Goal: Information Seeking & Learning: Check status

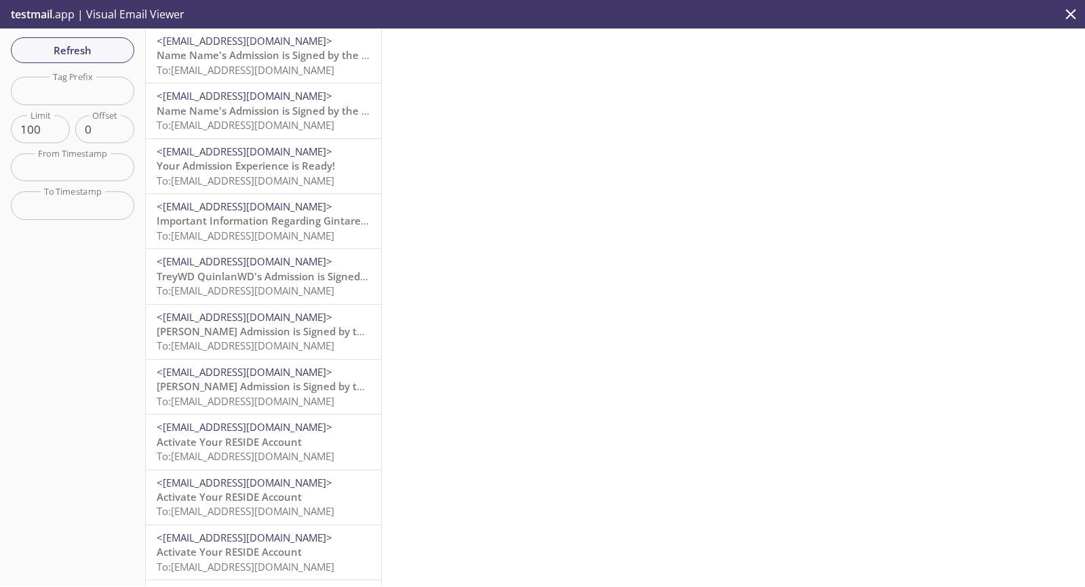
click at [265, 51] on span "Name Name's Admission is Signed by the Resident" at bounding box center [281, 55] width 248 height 14
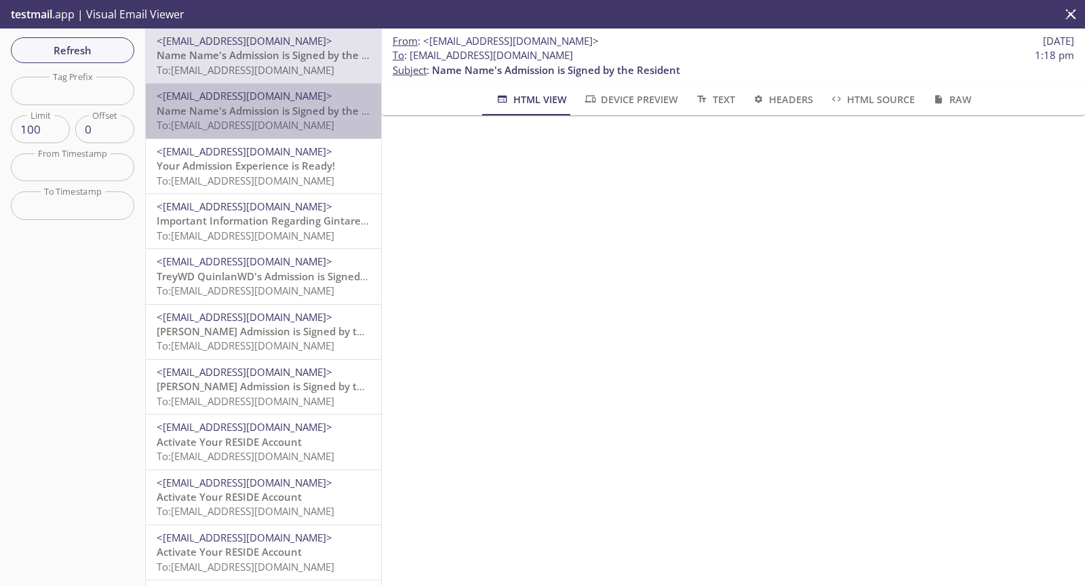
click at [276, 122] on span "To: [EMAIL_ADDRESS][DOMAIN_NAME]" at bounding box center [246, 125] width 178 height 14
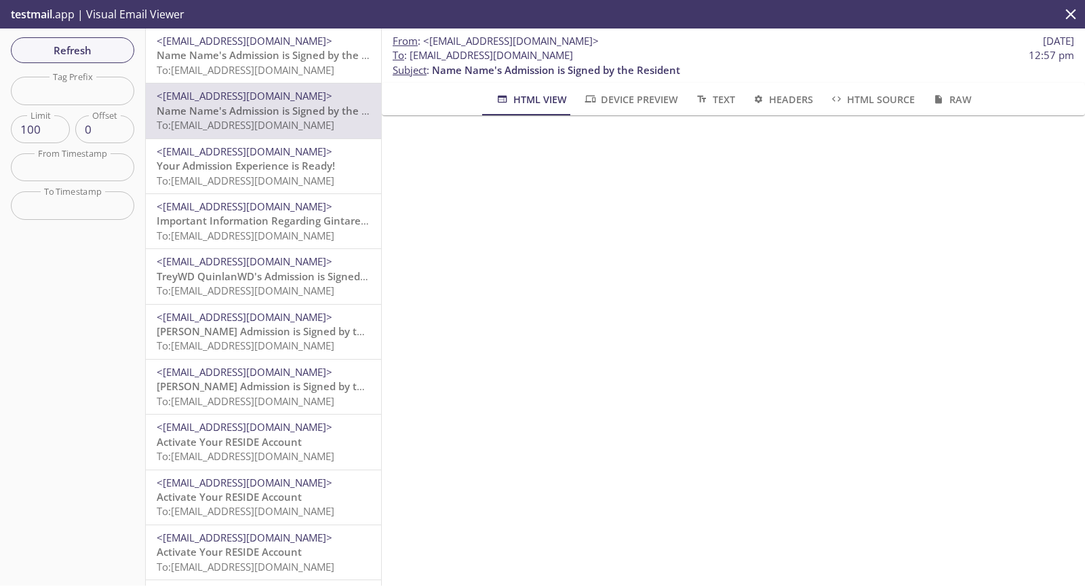
click at [235, 38] on span "<[EMAIL_ADDRESS][DOMAIN_NAME]>" at bounding box center [245, 41] width 176 height 14
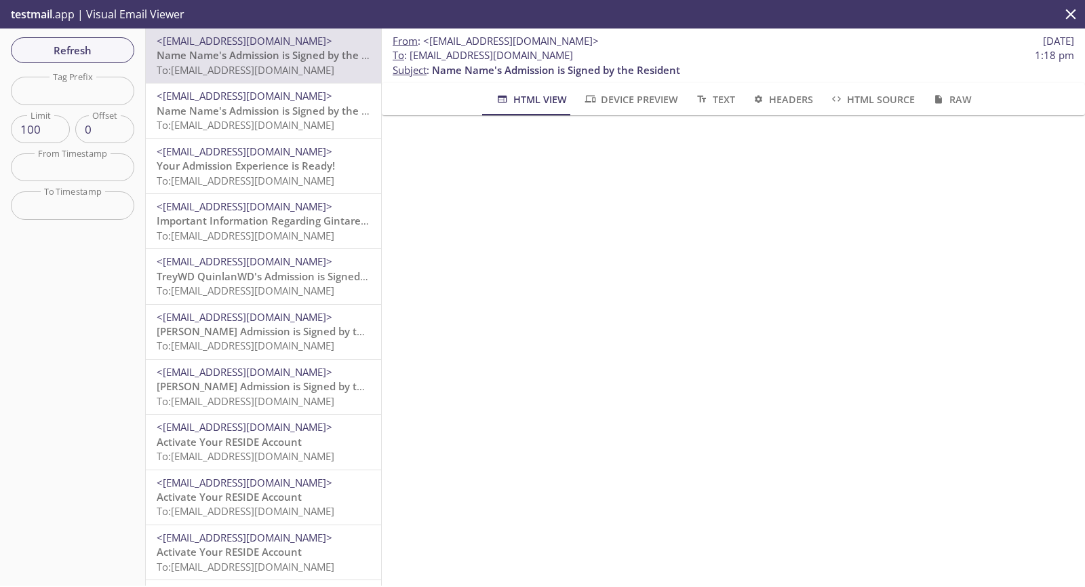
drag, startPoint x: 468, startPoint y: 57, endPoint x: 410, endPoint y: 60, distance: 57.7
click at [410, 60] on span "To : [EMAIL_ADDRESS][DOMAIN_NAME] 1:18 pm" at bounding box center [734, 55] width 682 height 14
copy span "[EMAIL_ADDRESS][DOMAIN_NAME]"
click at [113, 46] on span "Refresh" at bounding box center [73, 50] width 102 height 18
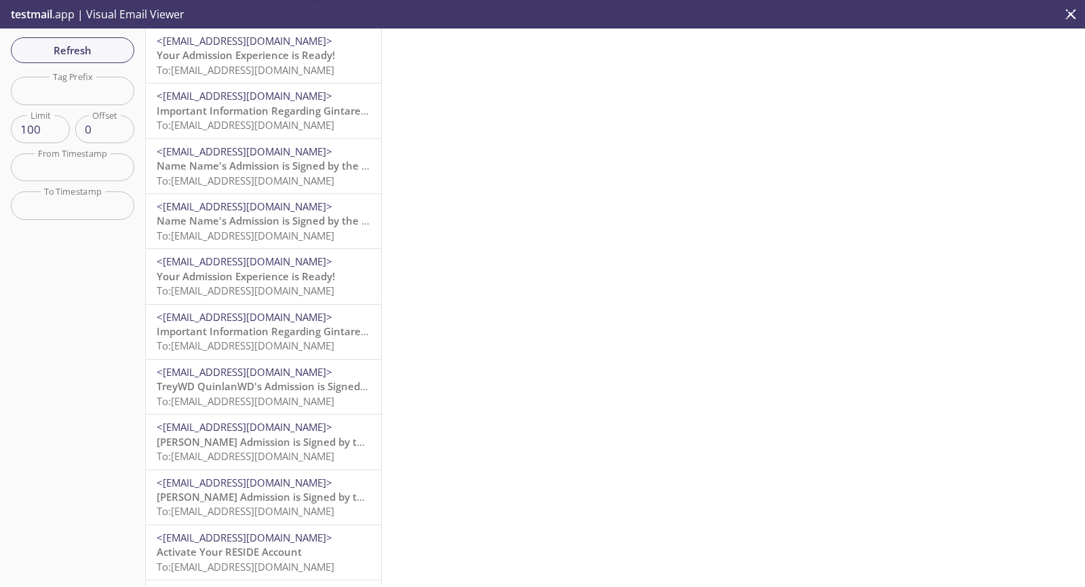
click at [290, 85] on div "<[EMAIL_ADDRESS][DOMAIN_NAME]> Important Information Regarding Gintare Test's A…" at bounding box center [263, 110] width 235 height 54
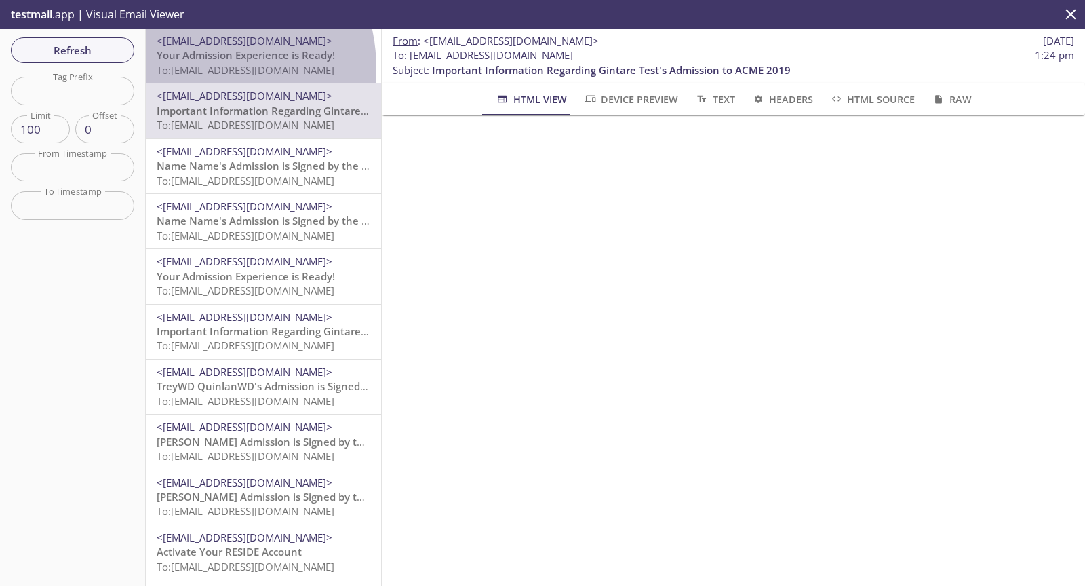
click at [191, 68] on span "To: [EMAIL_ADDRESS][DOMAIN_NAME]" at bounding box center [246, 70] width 178 height 14
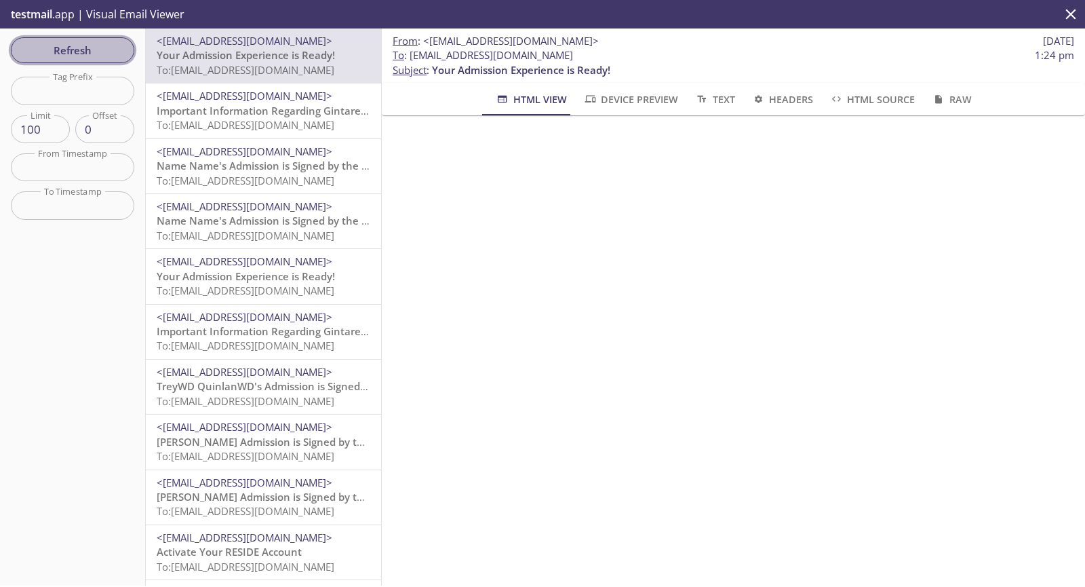
click at [53, 50] on span "Refresh" at bounding box center [73, 50] width 102 height 18
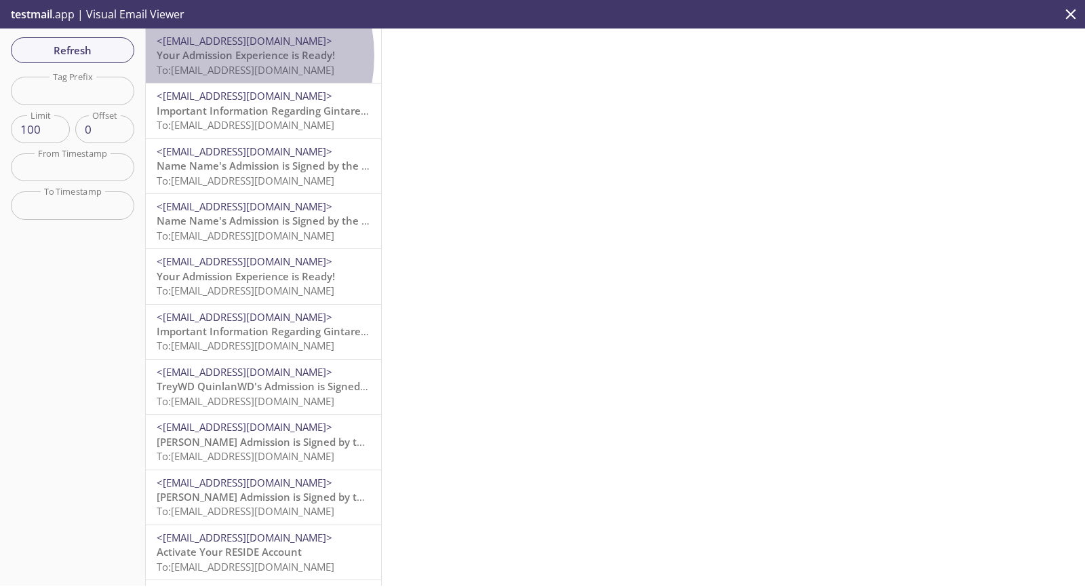
click at [218, 56] on span "Your Admission Experience is Ready!" at bounding box center [246, 55] width 178 height 14
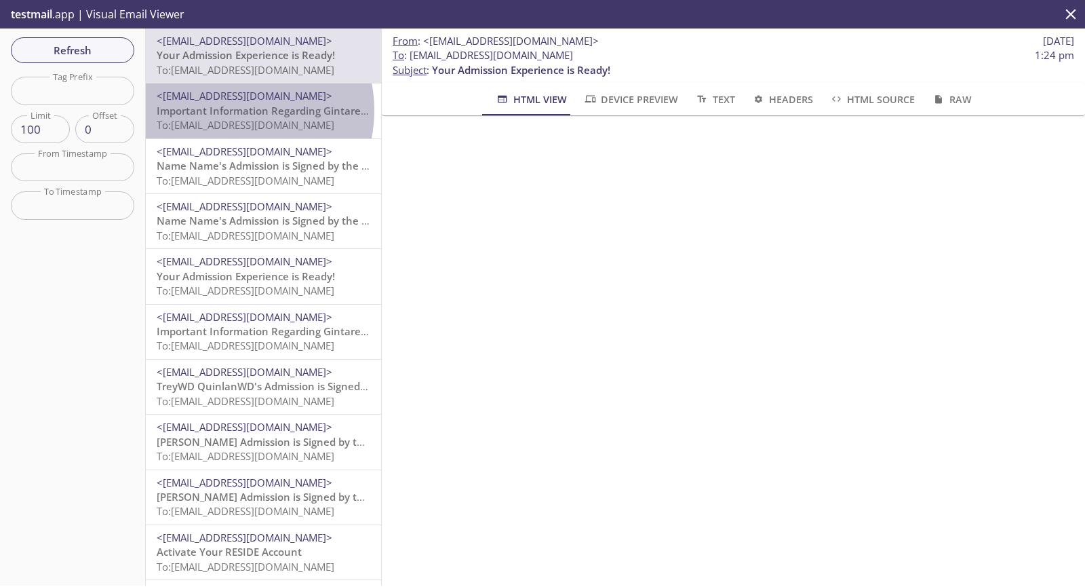
click at [235, 110] on span "Important Information Regarding Gintare Test's Admission to ACME 2019" at bounding box center [336, 111] width 359 height 14
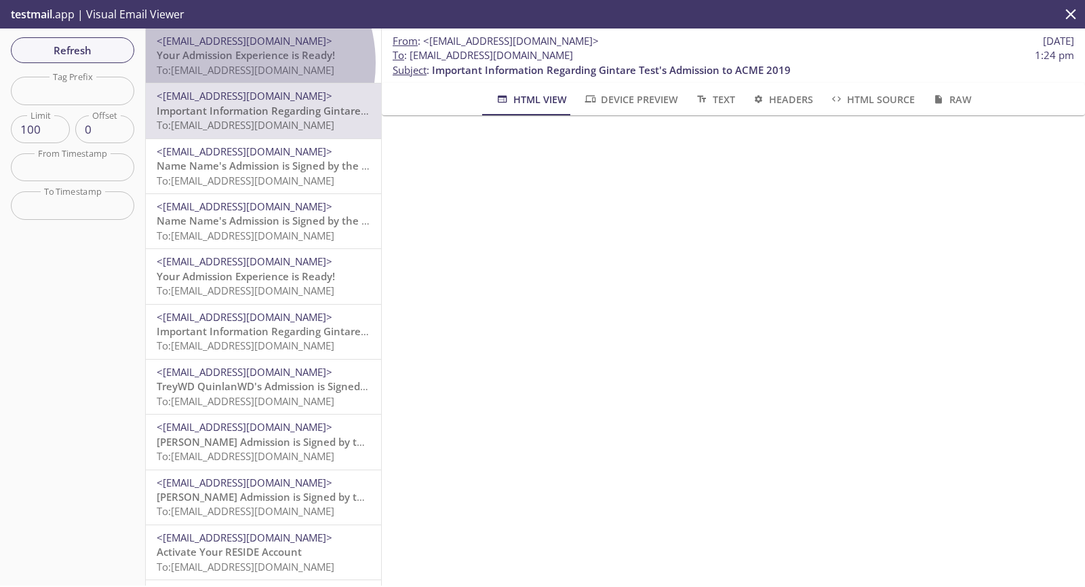
click at [228, 63] on span "To: [EMAIL_ADDRESS][DOMAIN_NAME]" at bounding box center [246, 70] width 178 height 14
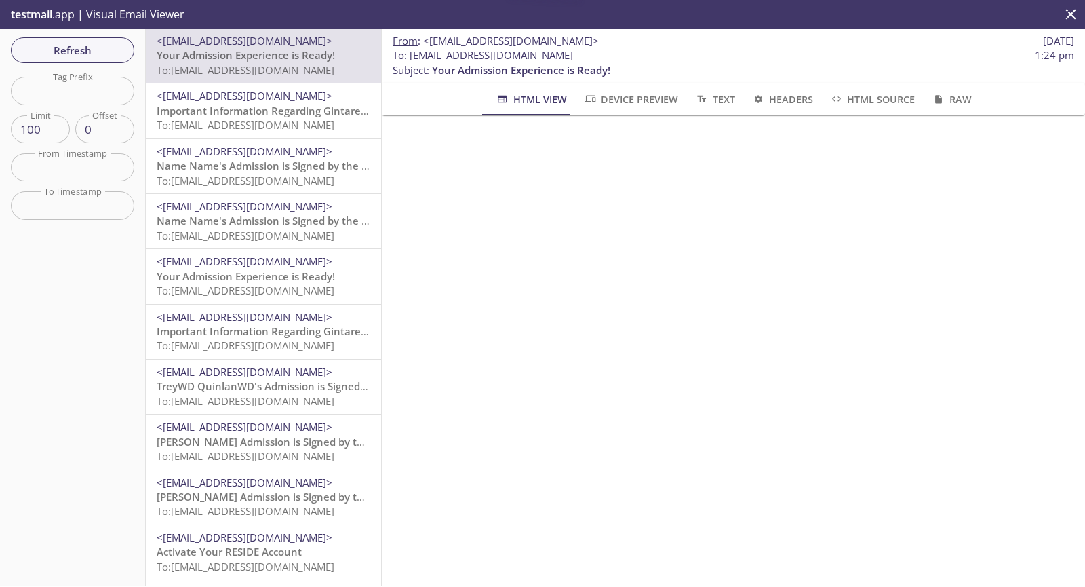
click at [236, 113] on span "Important Information Regarding Gintare Test's Admission to ACME 2019" at bounding box center [336, 111] width 359 height 14
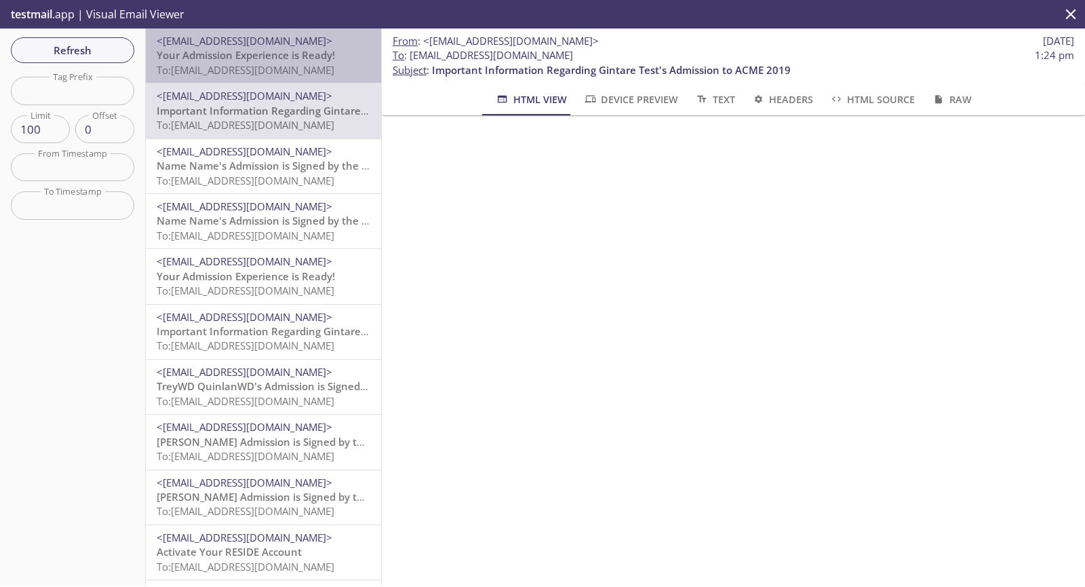
click at [266, 62] on span "Your Admission Experience is Ready!" at bounding box center [246, 55] width 178 height 14
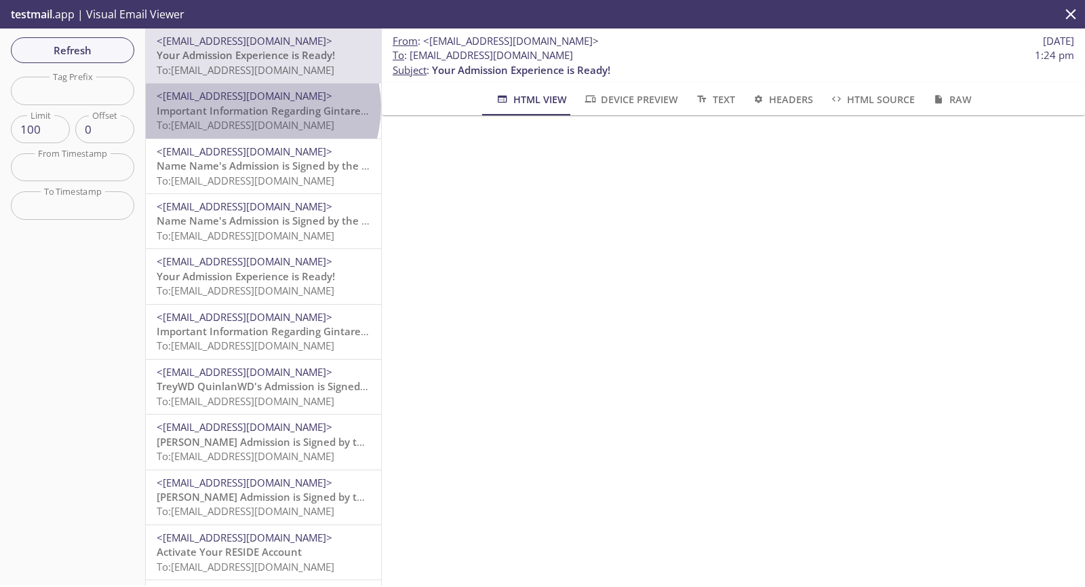
click at [261, 106] on span "Important Information Regarding Gintare Test's Admission to ACME 2019" at bounding box center [336, 111] width 359 height 14
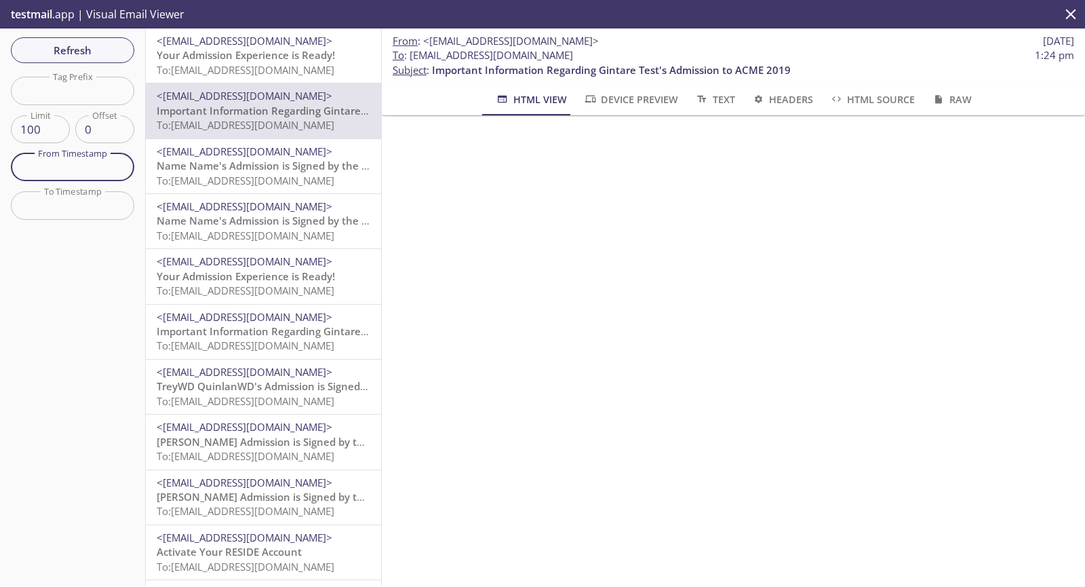
click at [106, 166] on input "text" at bounding box center [72, 167] width 123 height 28
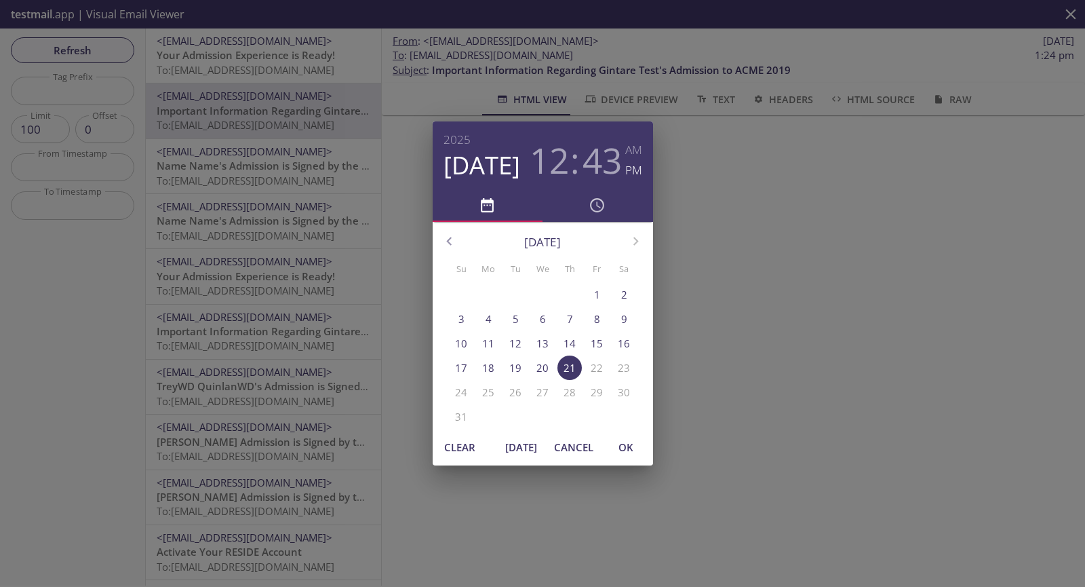
click at [559, 170] on h3 "12" at bounding box center [549, 160] width 39 height 41
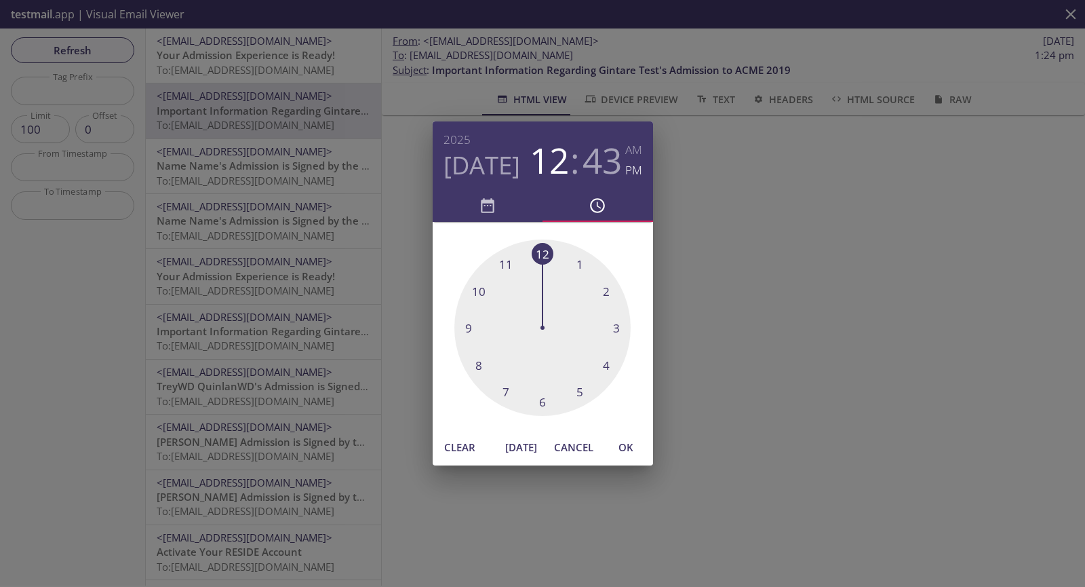
click at [577, 264] on div at bounding box center [542, 327] width 176 height 176
drag, startPoint x: 469, startPoint y: 337, endPoint x: 475, endPoint y: 319, distance: 18.7
click at [474, 321] on div at bounding box center [542, 327] width 176 height 176
click at [619, 445] on span "OK" at bounding box center [626, 447] width 33 height 18
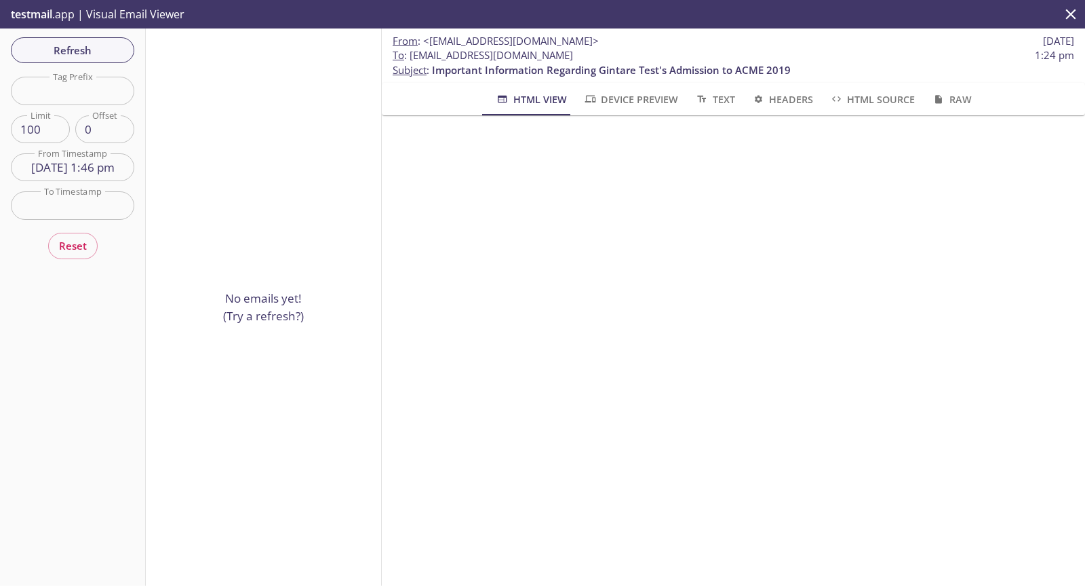
click at [57, 45] on span "Refresh" at bounding box center [73, 50] width 102 height 18
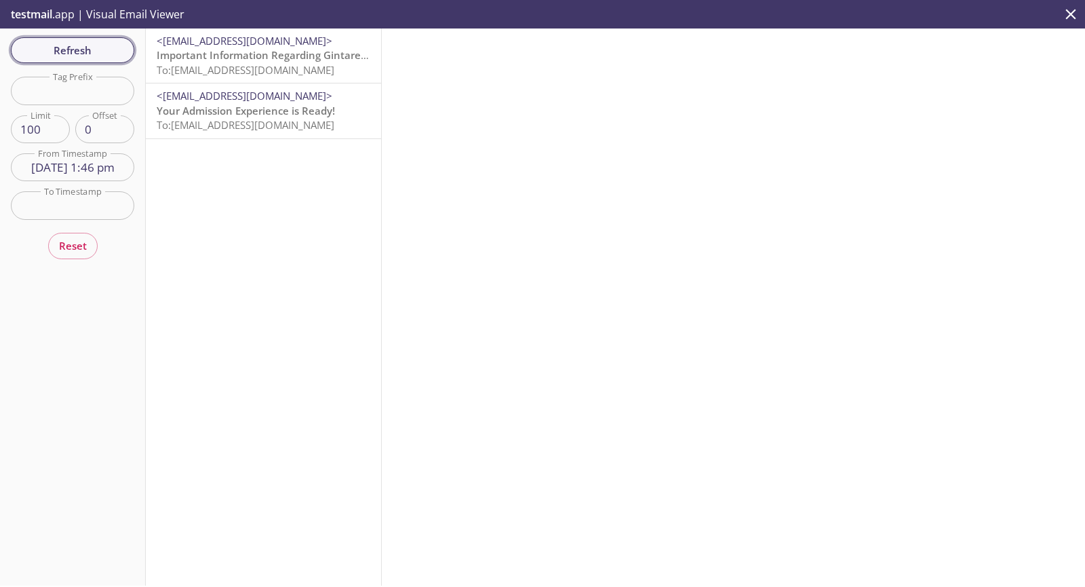
click at [103, 52] on span "Refresh" at bounding box center [73, 50] width 102 height 18
click at [260, 42] on span "<[EMAIL_ADDRESS][DOMAIN_NAME]>" at bounding box center [245, 41] width 176 height 14
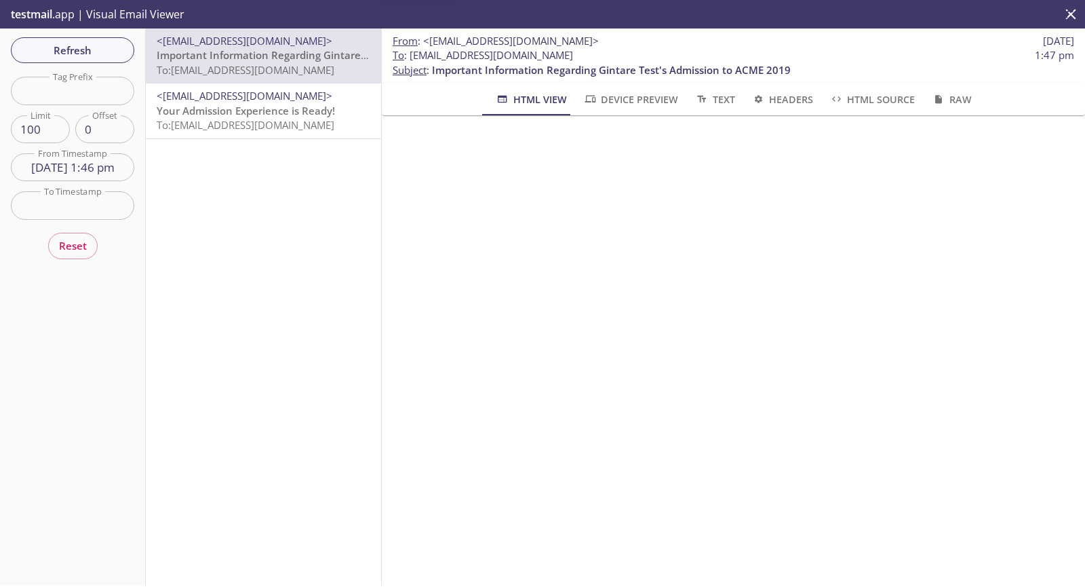
drag, startPoint x: 543, startPoint y: 57, endPoint x: 408, endPoint y: 58, distance: 135.0
click at [408, 58] on span "To : [EMAIL_ADDRESS][DOMAIN_NAME] 1:47 pm" at bounding box center [734, 55] width 682 height 14
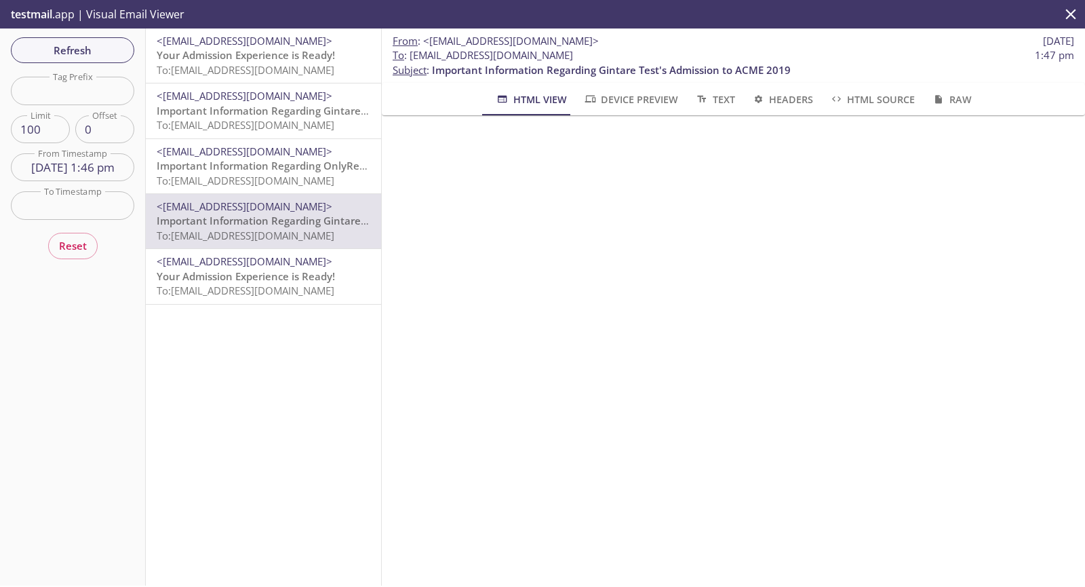
click at [286, 262] on span "<[EMAIL_ADDRESS][DOMAIN_NAME]>" at bounding box center [245, 261] width 176 height 14
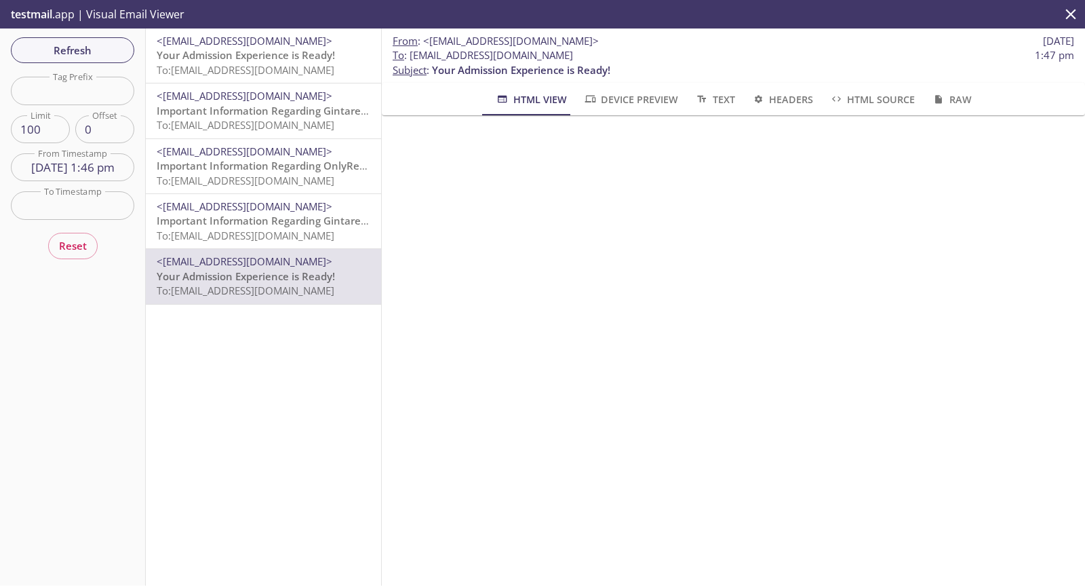
click at [242, 176] on span "To: [EMAIL_ADDRESS][DOMAIN_NAME]" at bounding box center [246, 181] width 178 height 14
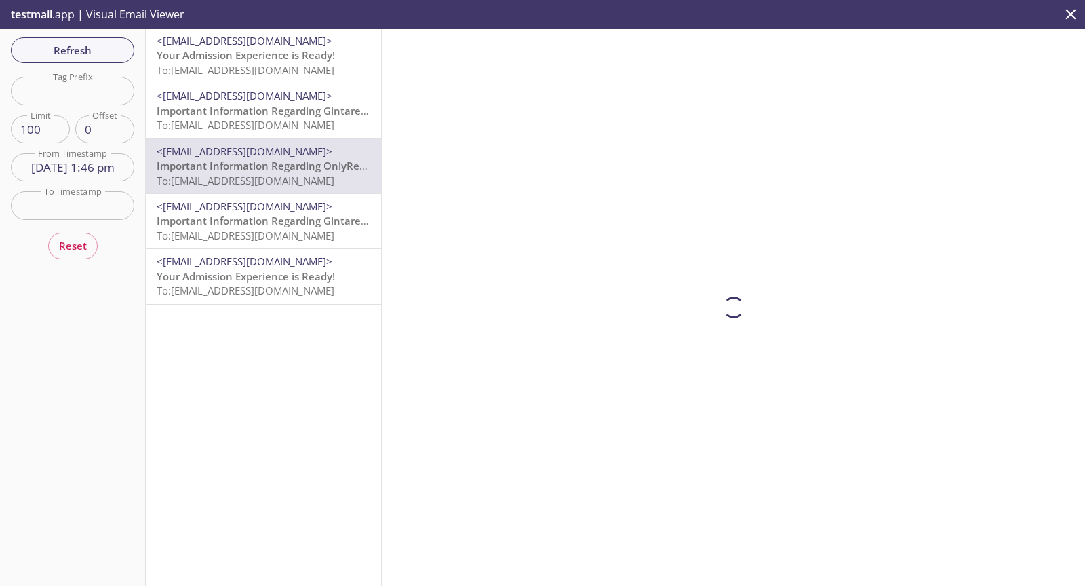
click at [313, 112] on span "Important Information Regarding Gintare Test's Admission to ACME 2019" at bounding box center [336, 111] width 359 height 14
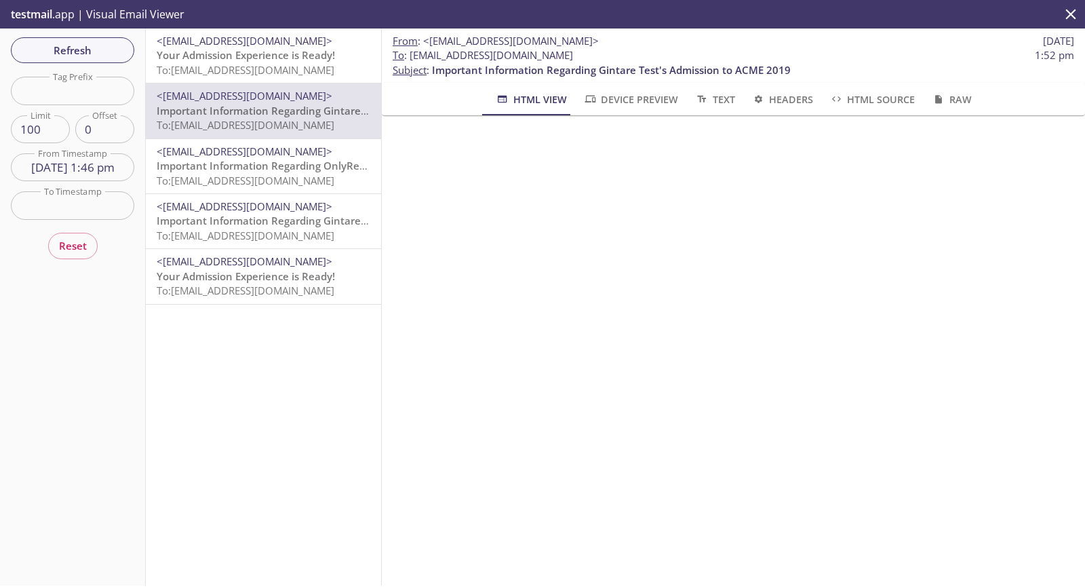
drag, startPoint x: 281, startPoint y: 64, endPoint x: 298, endPoint y: 73, distance: 19.7
click at [281, 63] on span "To: [EMAIL_ADDRESS][DOMAIN_NAME]" at bounding box center [246, 70] width 178 height 14
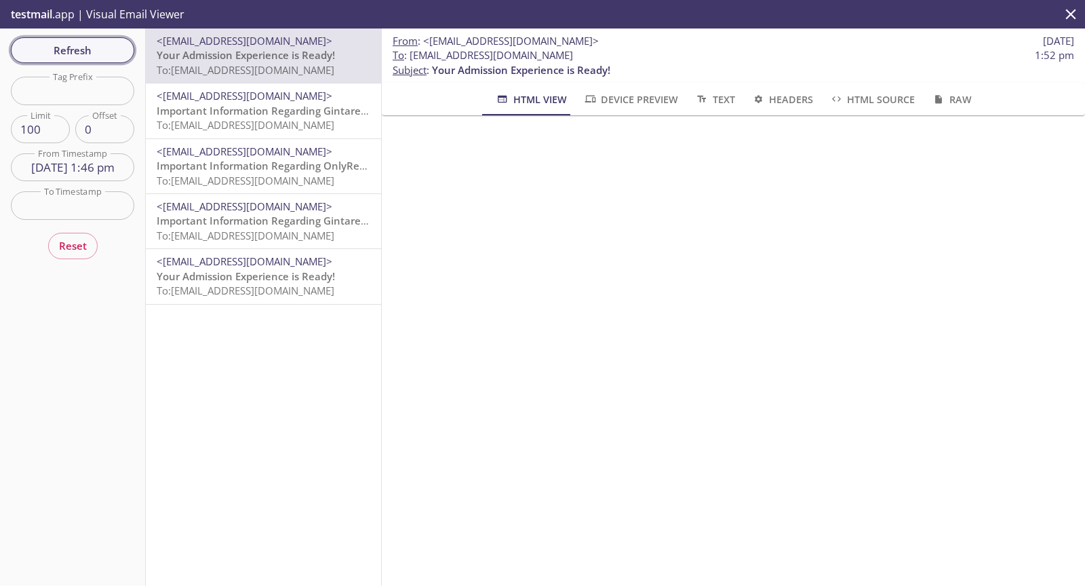
click at [125, 39] on button "Refresh" at bounding box center [72, 50] width 123 height 26
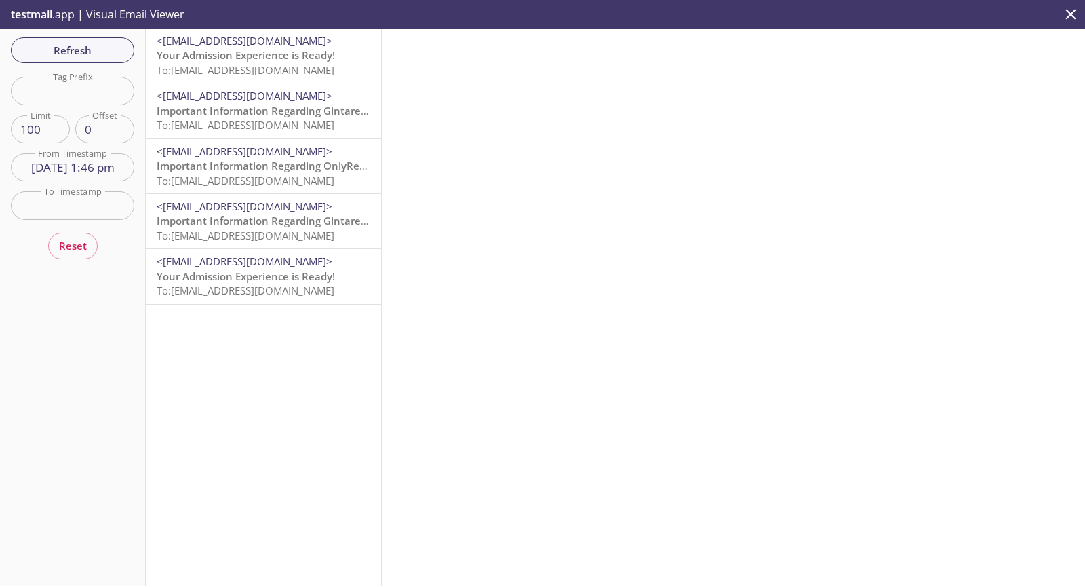
click at [303, 62] on p "Your Admission Experience is Ready! To: [EMAIL_ADDRESS][DOMAIN_NAME]" at bounding box center [264, 62] width 214 height 29
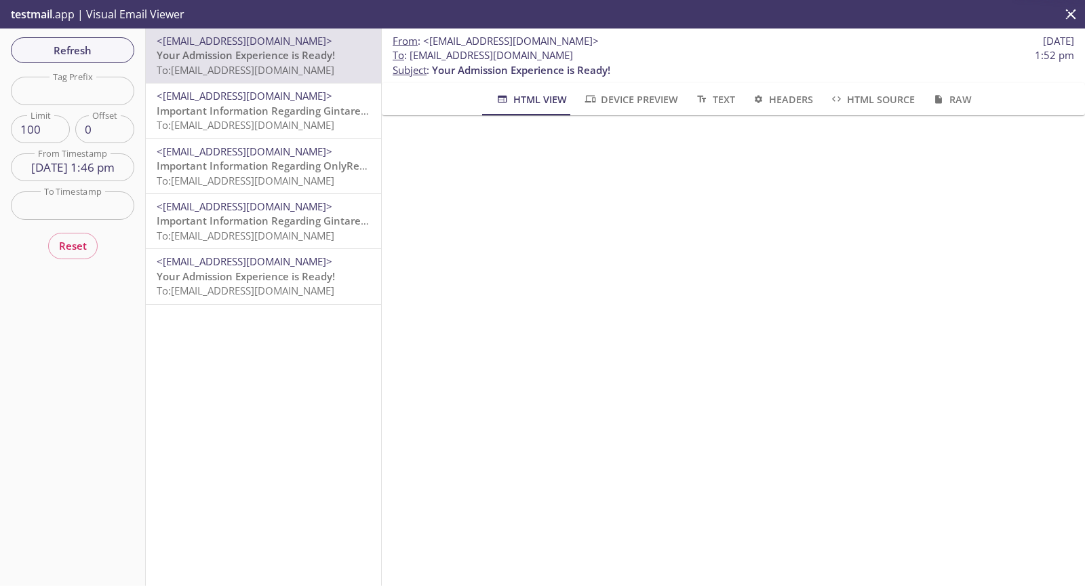
click at [292, 105] on span "Important Information Regarding Gintare Test's Admission to ACME 2019" at bounding box center [336, 111] width 359 height 14
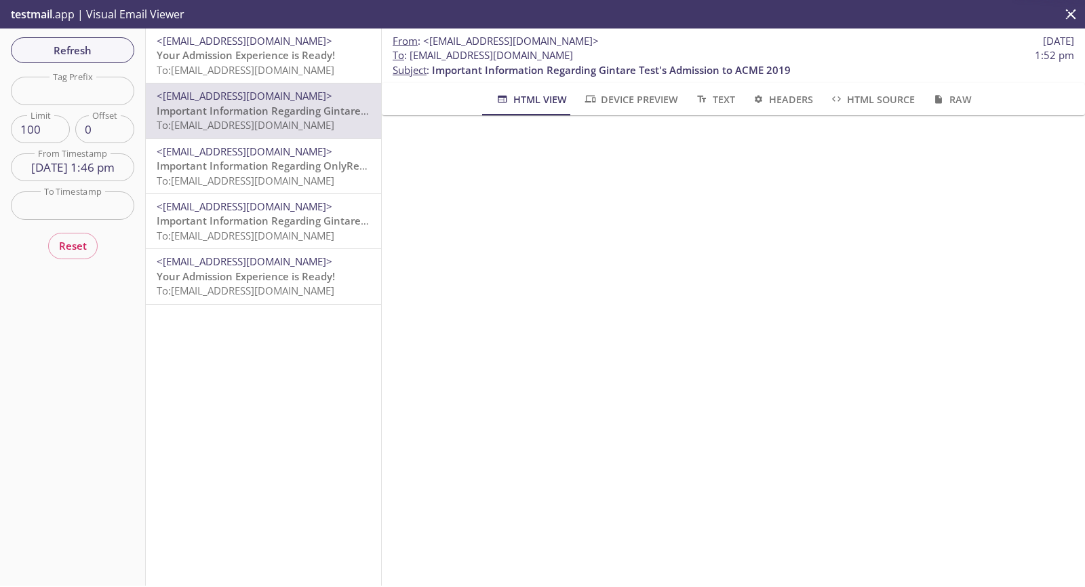
click at [75, 62] on button "Refresh" at bounding box center [72, 50] width 123 height 26
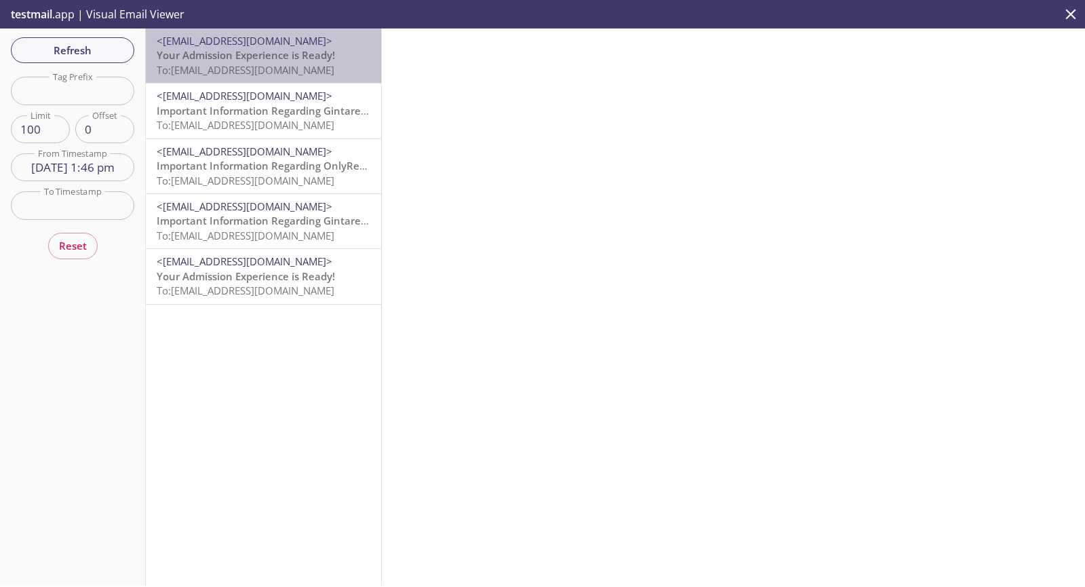
click at [302, 73] on span "To: [EMAIL_ADDRESS][DOMAIN_NAME]" at bounding box center [246, 70] width 178 height 14
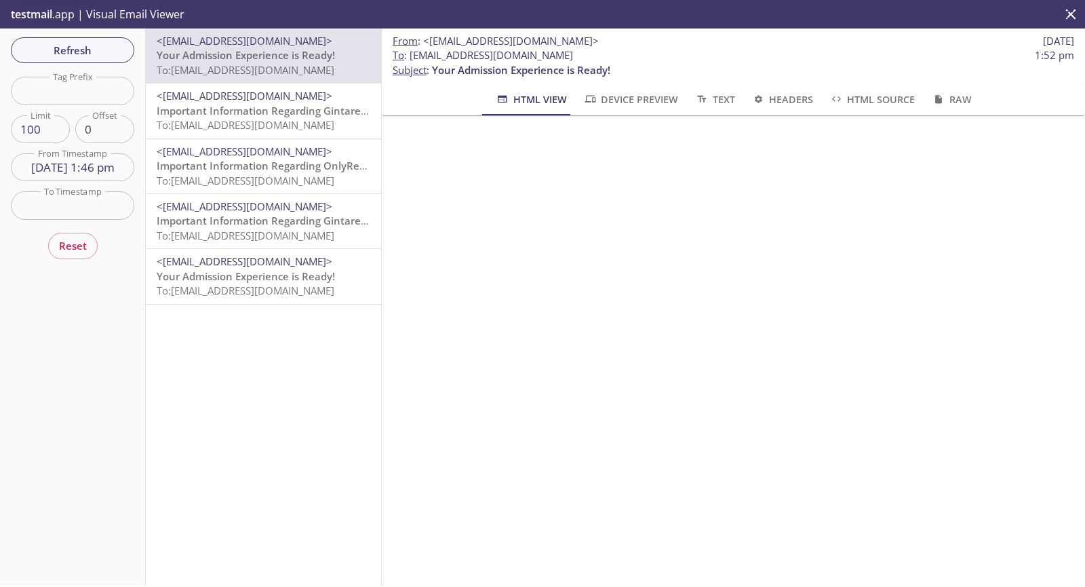
click at [298, 102] on span "<[EMAIL_ADDRESS][DOMAIN_NAME]>" at bounding box center [245, 96] width 176 height 14
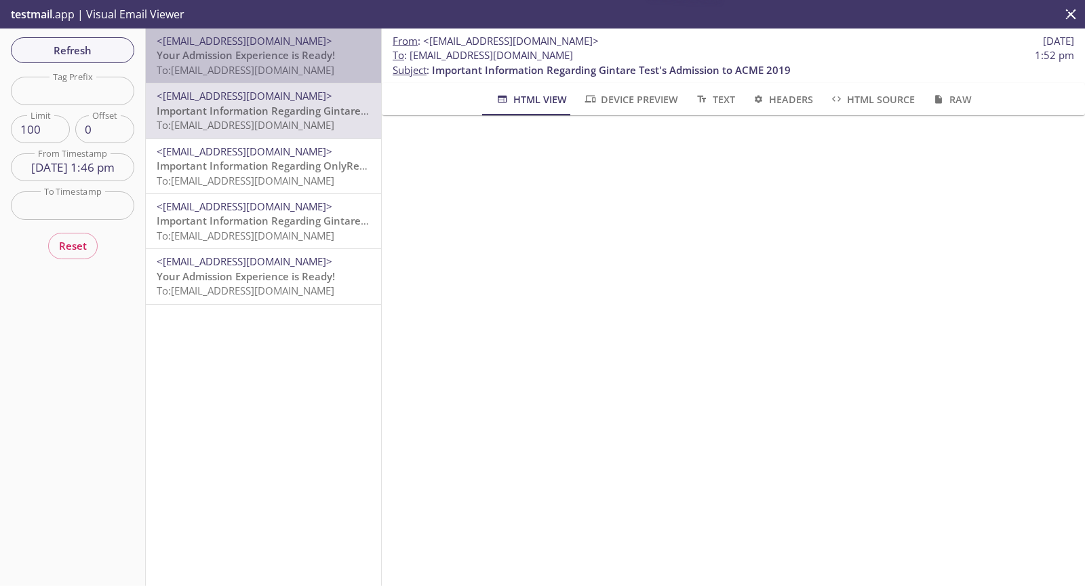
click at [315, 54] on span "Your Admission Experience is Ready!" at bounding box center [246, 55] width 178 height 14
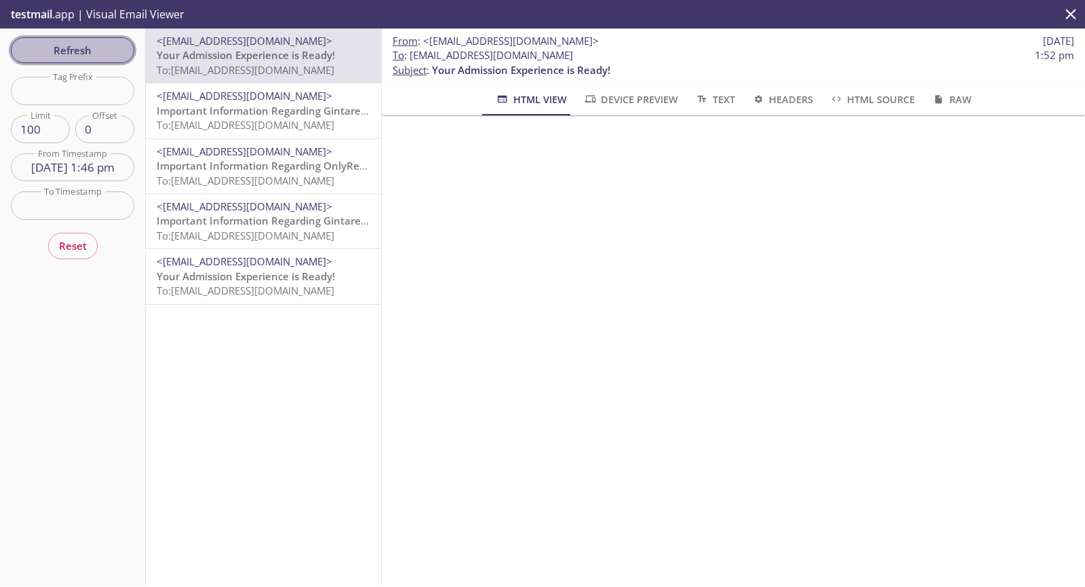
click at [114, 39] on button "Refresh" at bounding box center [72, 50] width 123 height 26
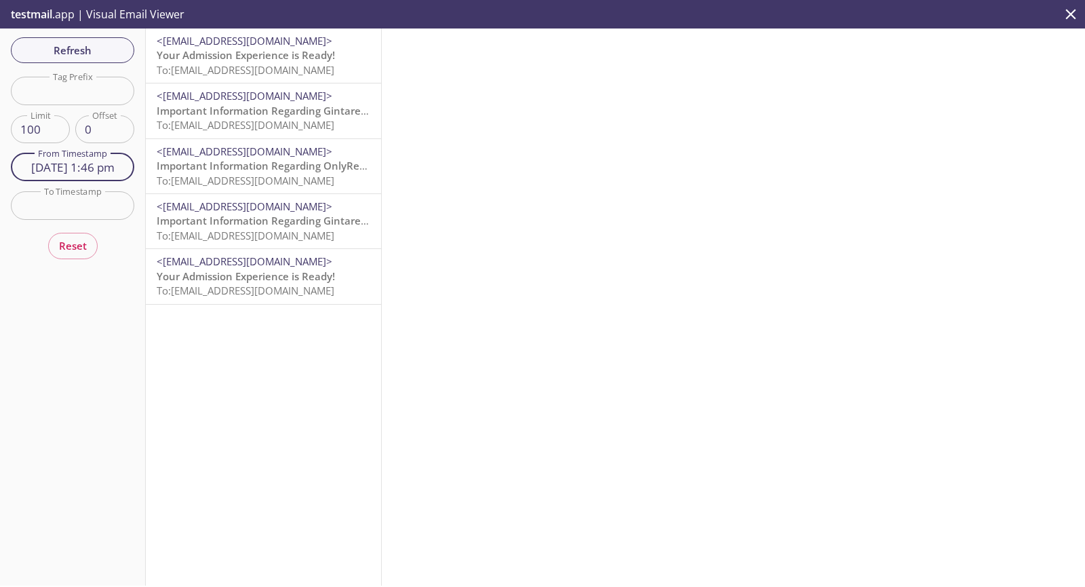
click at [83, 172] on input "[DATE] 1:46 pm" at bounding box center [72, 167] width 123 height 28
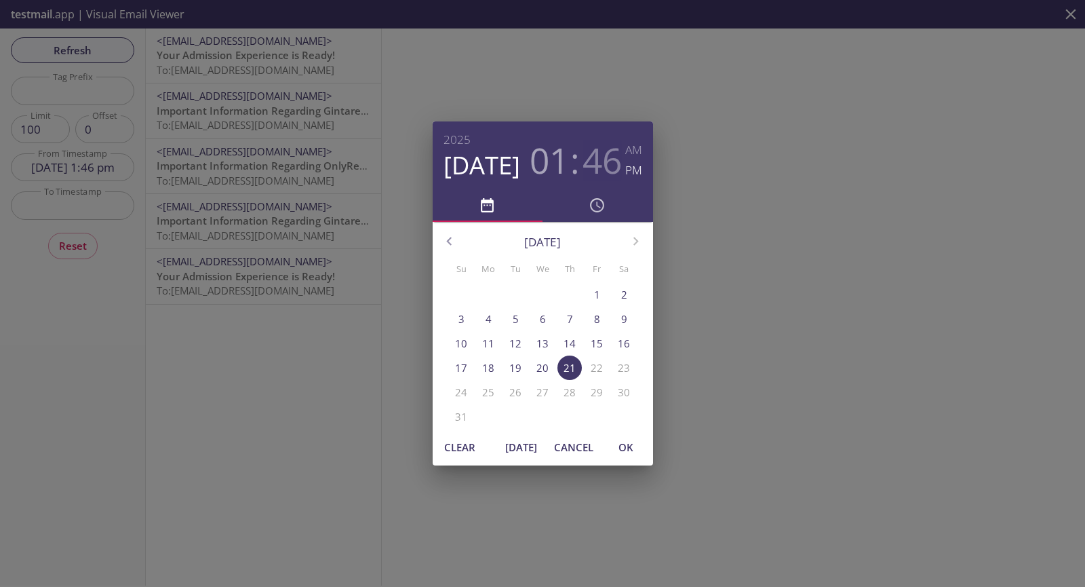
click at [604, 154] on h3 "46" at bounding box center [602, 160] width 39 height 41
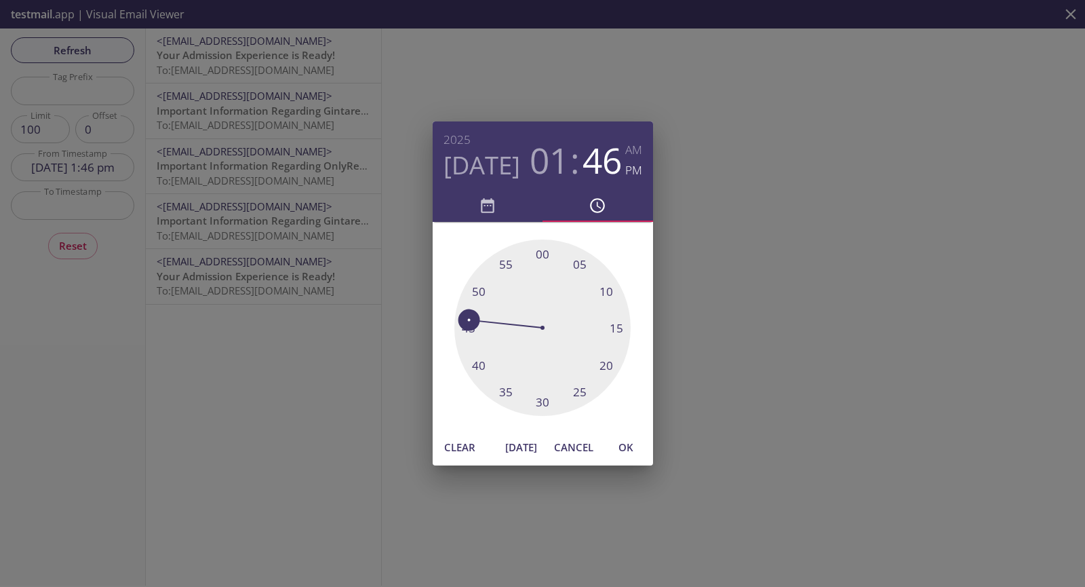
click at [549, 154] on h3 "01" at bounding box center [549, 160] width 39 height 41
click at [608, 296] on div at bounding box center [542, 327] width 176 height 176
click at [615, 301] on div at bounding box center [542, 327] width 176 height 176
click at [614, 294] on div at bounding box center [542, 327] width 176 height 176
click at [629, 439] on span "OK" at bounding box center [626, 447] width 33 height 18
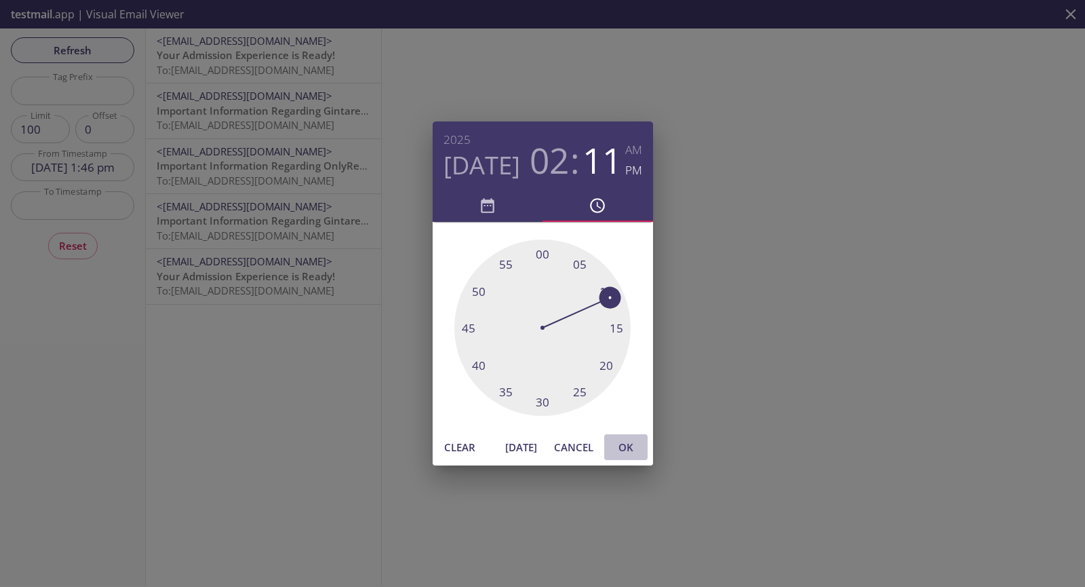
type input "[DATE] 2:11 pm"
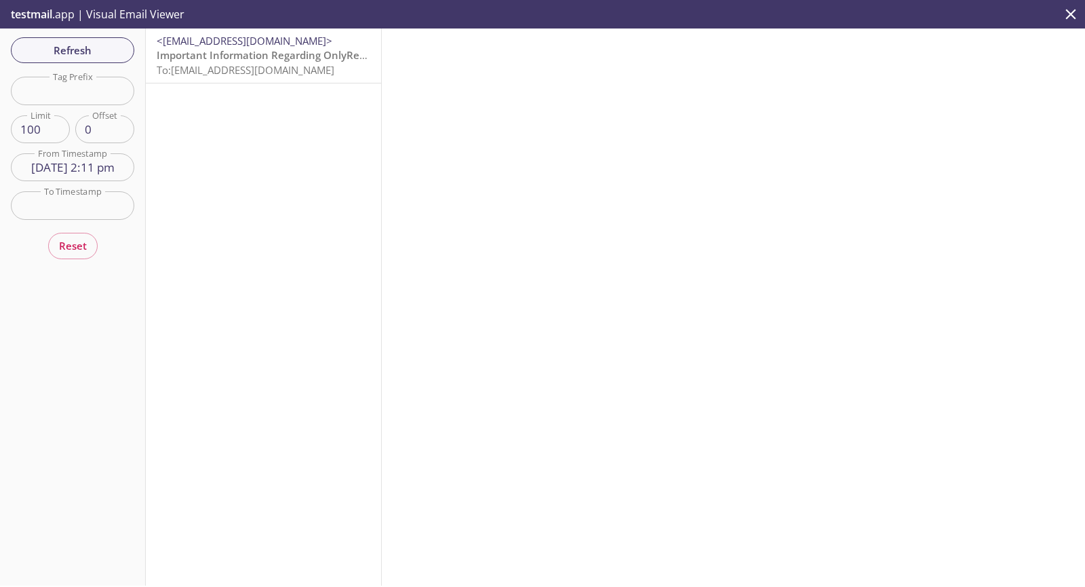
drag, startPoint x: 534, startPoint y: 108, endPoint x: 471, endPoint y: 102, distance: 62.7
click at [534, 108] on div at bounding box center [733, 306] width 703 height 557
click at [75, 56] on span "Refresh" at bounding box center [73, 50] width 102 height 18
click at [134, 44] on div "Refresh Filters Tag Prefix Tag Prefix Limit 100 Limit Offset 0 Offset From Time…" at bounding box center [73, 306] width 146 height 557
click at [122, 45] on span "Refresh" at bounding box center [73, 50] width 102 height 18
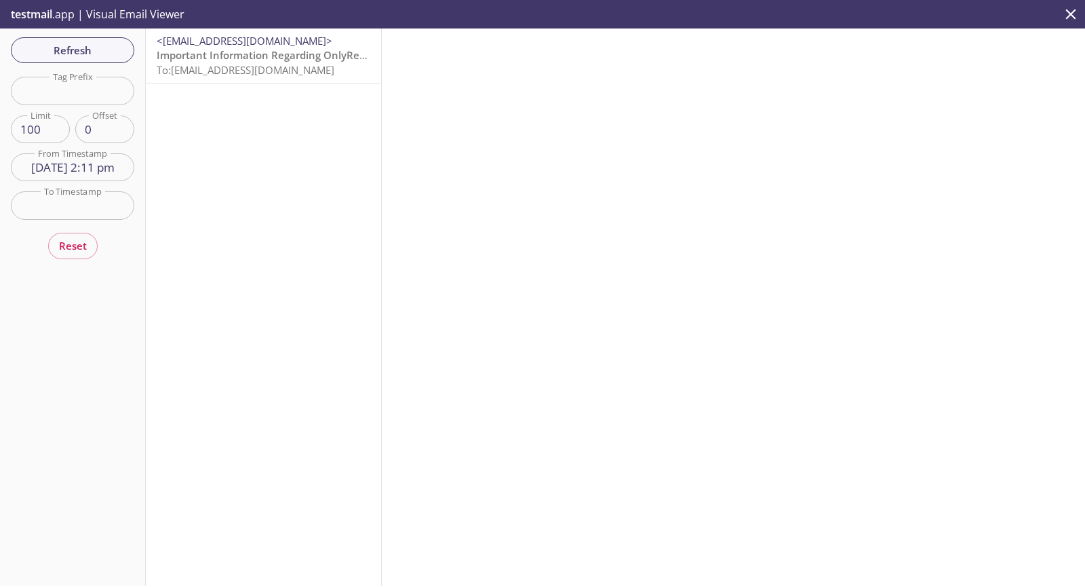
click at [133, 40] on div "Refresh Filters Tag Prefix Tag Prefix Limit 100 Limit Offset 0 Offset From Time…" at bounding box center [73, 306] width 146 height 557
click at [125, 45] on button "Refresh" at bounding box center [72, 50] width 123 height 26
click at [123, 45] on button "Refresh" at bounding box center [72, 50] width 123 height 26
click at [221, 55] on span "Important Information Regarding OnlyRep Test's Admission to ACME 2019" at bounding box center [338, 55] width 363 height 14
